Goal: Task Accomplishment & Management: Use online tool/utility

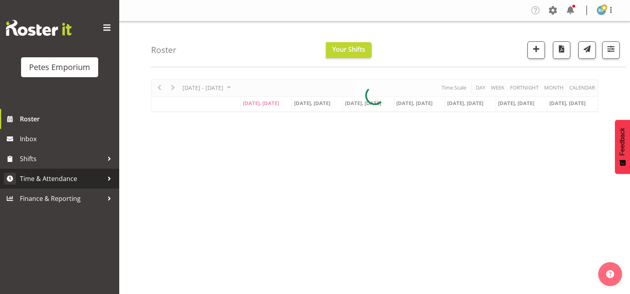
click at [62, 179] on span "Time & Attendance" at bounding box center [62, 179] width 84 height 12
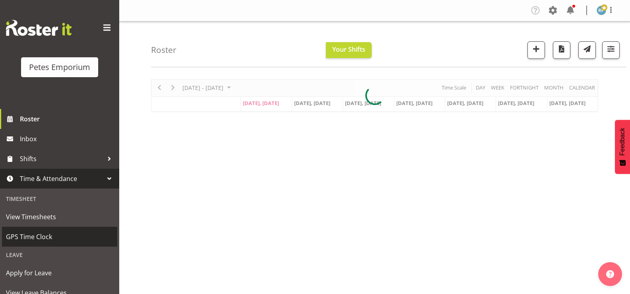
click at [47, 235] on span "GPS Time Clock" at bounding box center [59, 237] width 107 height 12
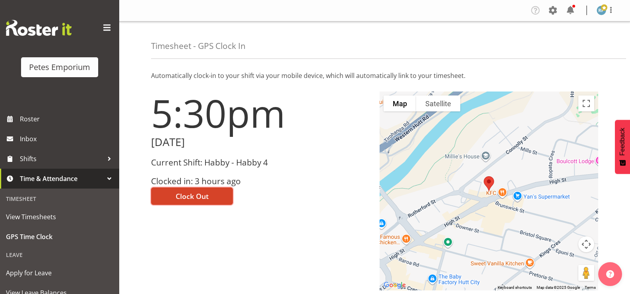
click at [217, 199] on button "Clock Out" at bounding box center [192, 195] width 82 height 17
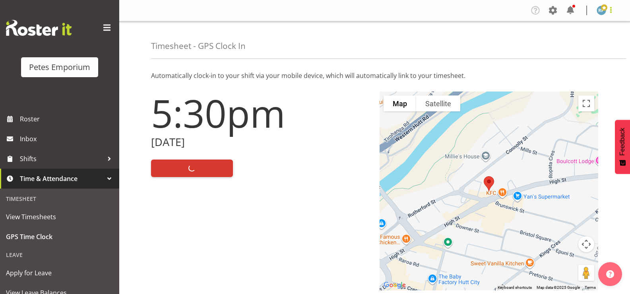
click at [608, 15] on span at bounding box center [611, 10] width 10 height 10
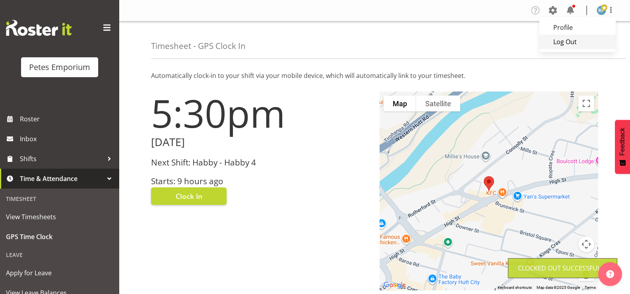
click at [575, 42] on link "Log Out" at bounding box center [578, 42] width 76 height 14
